Goal: Use online tool/utility: Utilize a website feature to perform a specific function

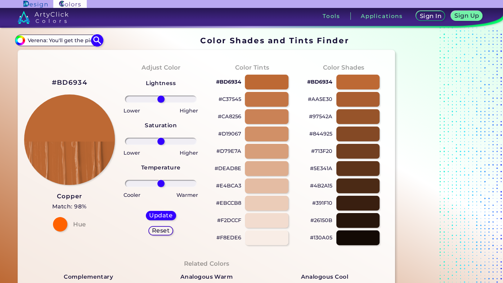
scroll to position [0, 37]
click at [86, 43] on input "Verena: You'll get the pictures though~" at bounding box center [58, 40] width 67 height 10
drag, startPoint x: 90, startPoint y: 42, endPoint x: 3, endPoint y: 66, distance: 90.5
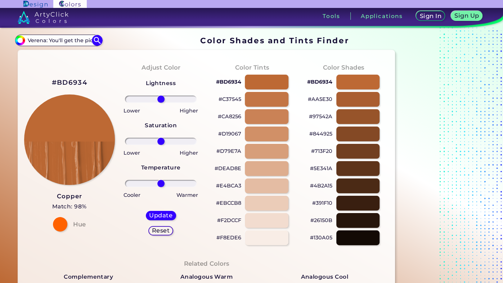
type input "~"
drag, startPoint x: 35, startPoint y: 44, endPoint x: 4, endPoint y: 44, distance: 30.6
click at [77, 37] on input at bounding box center [58, 40] width 67 height 10
paste input "Verena: You'll get the pictures though~"
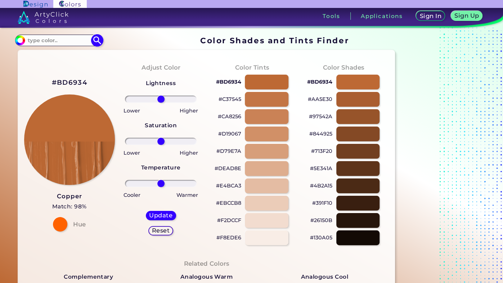
type input "Verena: You'll get the pictures though~"
click at [77, 37] on input "Verena: You'll get the pictures though~" at bounding box center [58, 40] width 67 height 10
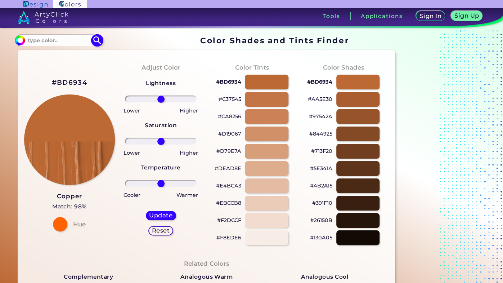
scroll to position [0, 0]
type input "BB632D"
click at [96, 41] on img at bounding box center [97, 40] width 13 height 13
click at [95, 36] on img at bounding box center [97, 40] width 13 height 13
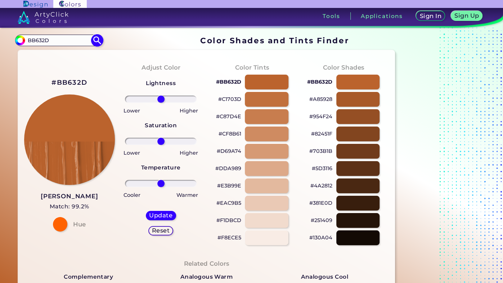
click at [95, 36] on img at bounding box center [97, 40] width 13 height 13
type input "#000000"
click at [59, 46] on section "#000000 BB632D Acadia ◉ Acid Green ◉ Aero Blue ◉ Alabaster ◉ Albescent White ◉ …" at bounding box center [206, 40] width 383 height 14
click at [39, 38] on input "BB632D" at bounding box center [58, 40] width 67 height 10
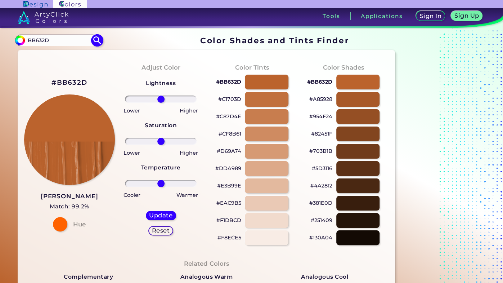
click at [39, 38] on input "BB632D" at bounding box center [58, 40] width 67 height 10
